Goal: Find specific page/section: Find specific page/section

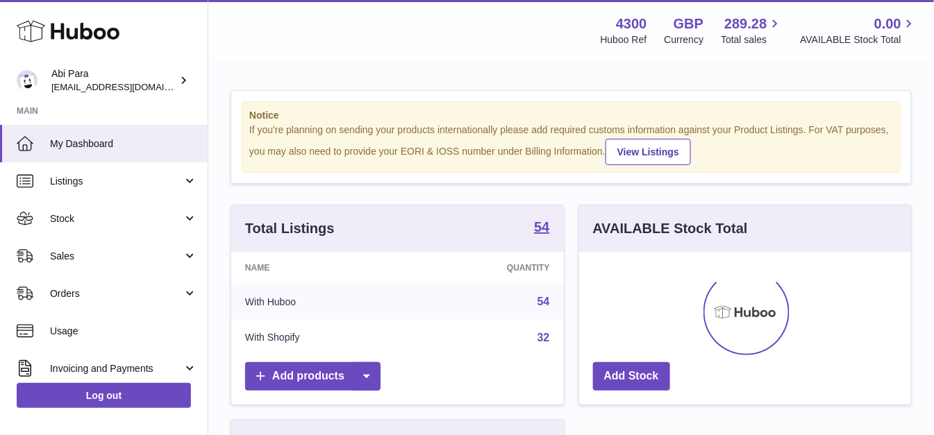
scroll to position [217, 331]
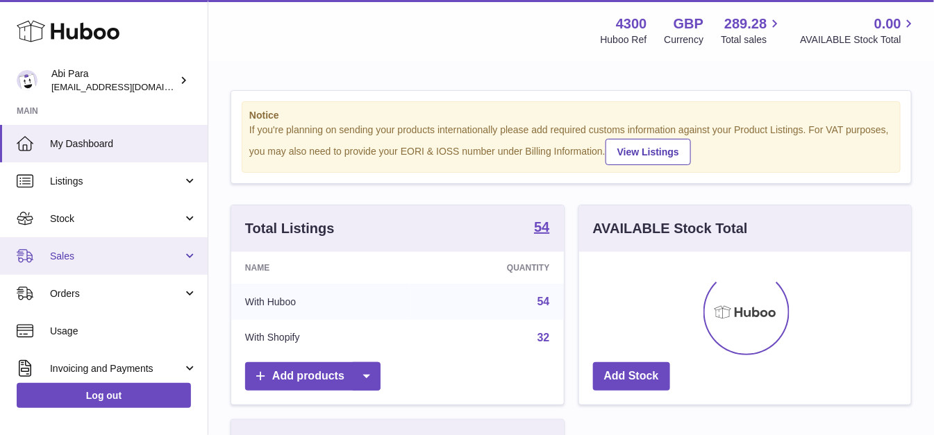
click at [33, 255] on link "Sales" at bounding box center [104, 255] width 208 height 37
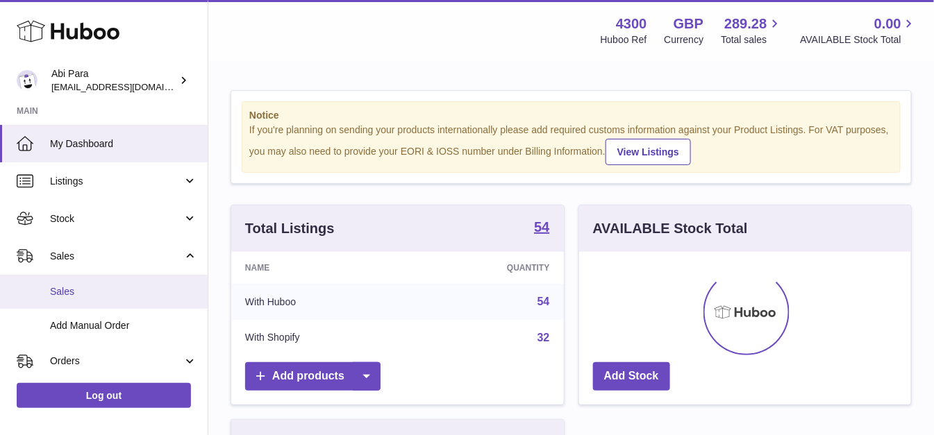
click at [53, 279] on link "Sales" at bounding box center [104, 292] width 208 height 34
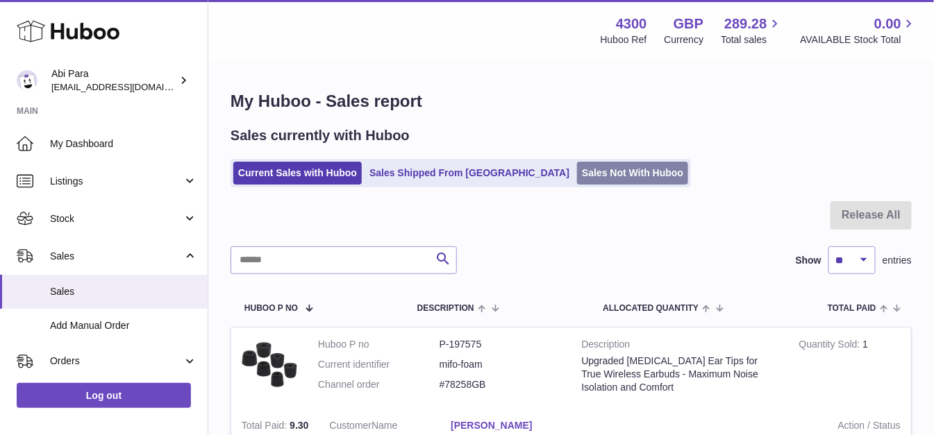
click at [577, 176] on link "Sales Not With Huboo" at bounding box center [632, 173] width 111 height 23
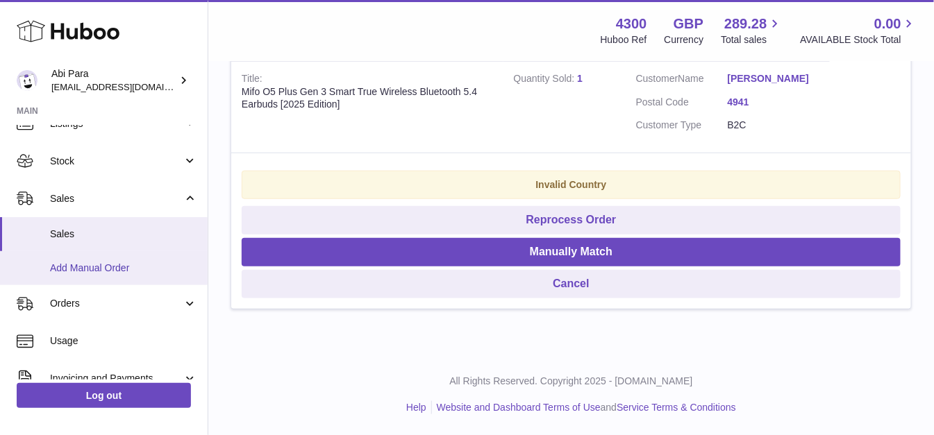
scroll to position [225, 0]
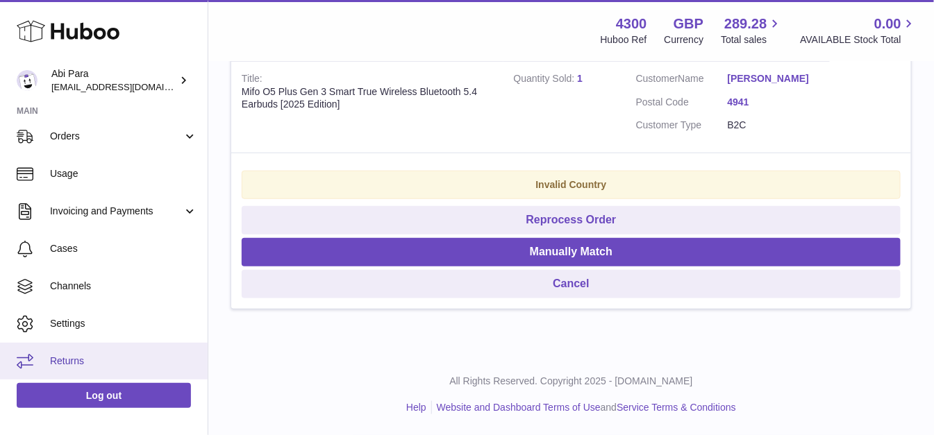
click at [85, 355] on span "Returns" at bounding box center [123, 361] width 147 height 13
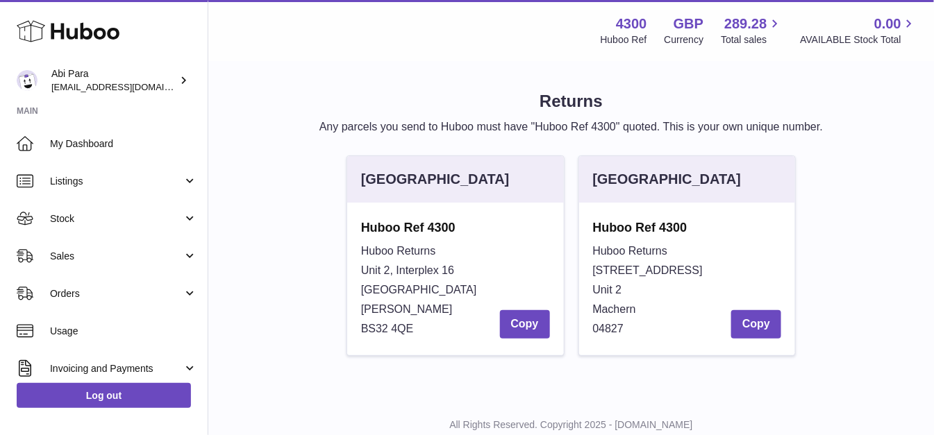
scroll to position [44, 0]
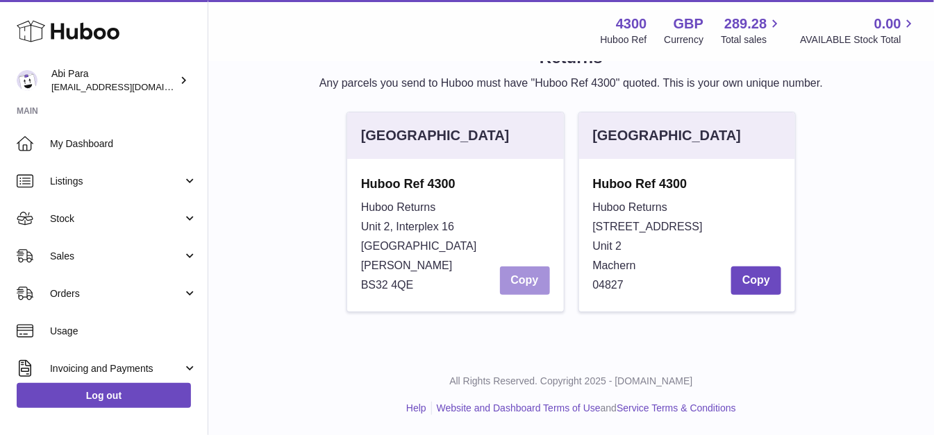
click at [539, 283] on button "Copy" at bounding box center [525, 281] width 50 height 28
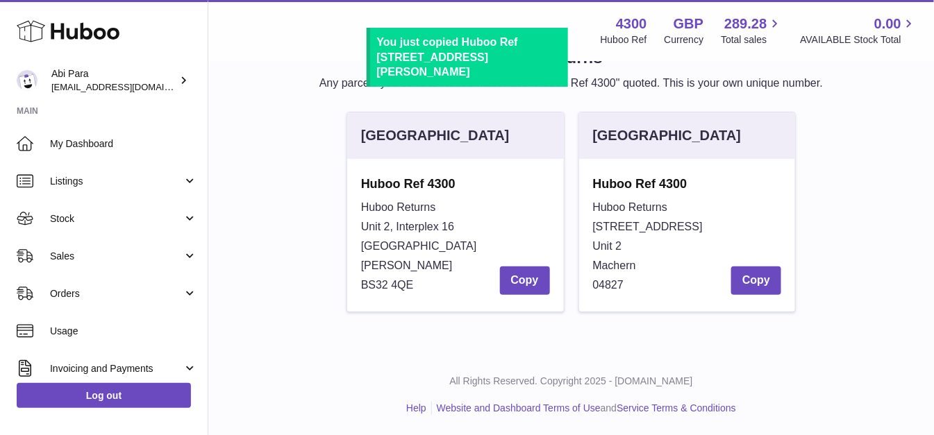
click at [337, 167] on div "United Kingdom Huboo Ref 4300 Huboo Returns Unit 2, Interplex 16 Ash Ridge Road…" at bounding box center [571, 219] width 695 height 215
click at [364, 182] on strong "Huboo Ref 4300" at bounding box center [455, 184] width 189 height 17
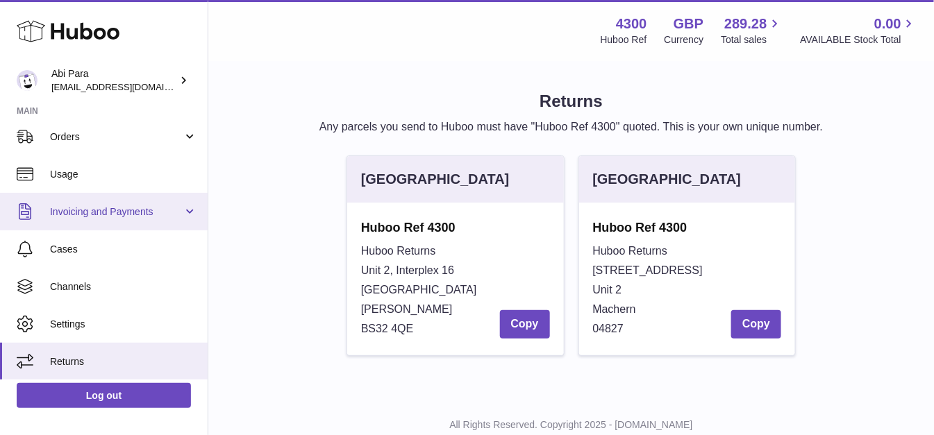
scroll to position [0, 0]
